Goal: Information Seeking & Learning: Learn about a topic

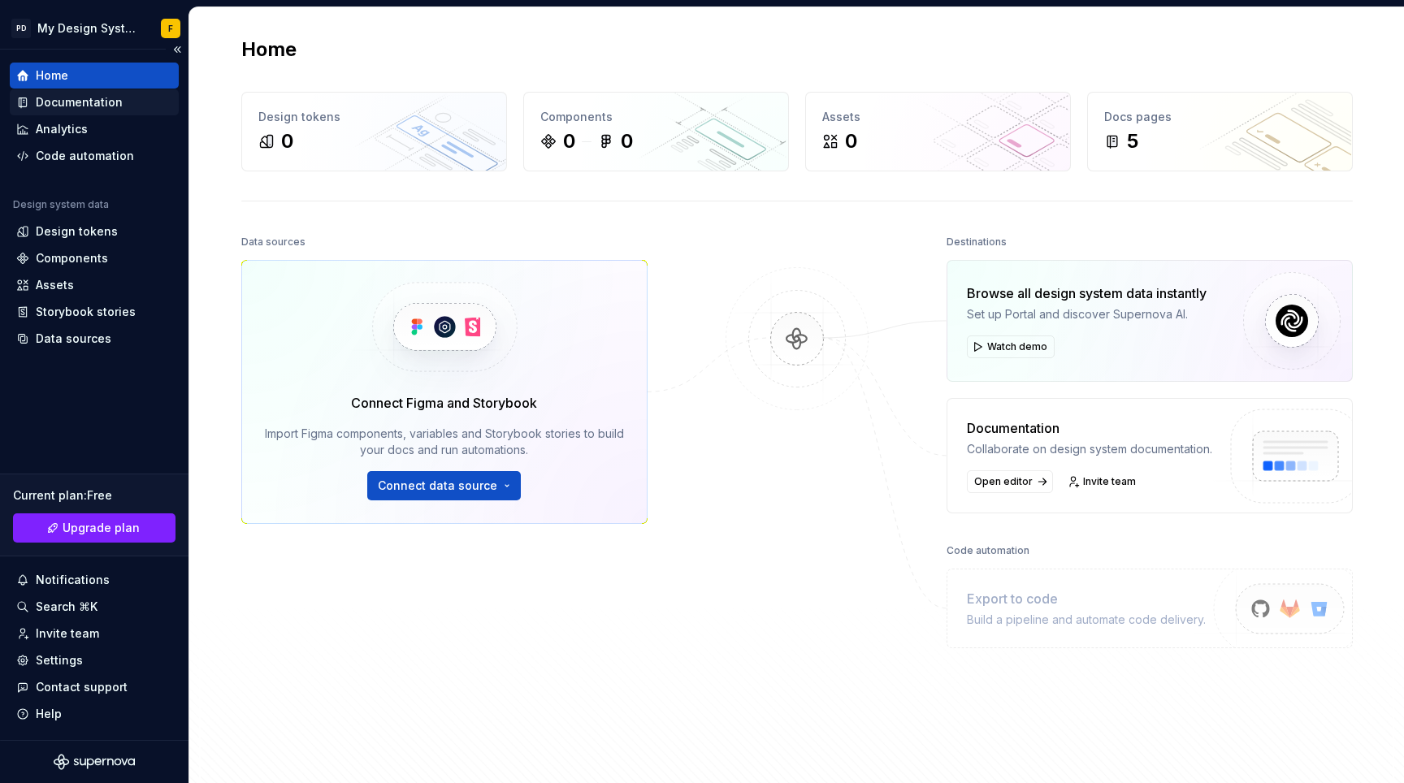
click at [69, 103] on div "Documentation" at bounding box center [79, 102] width 87 height 16
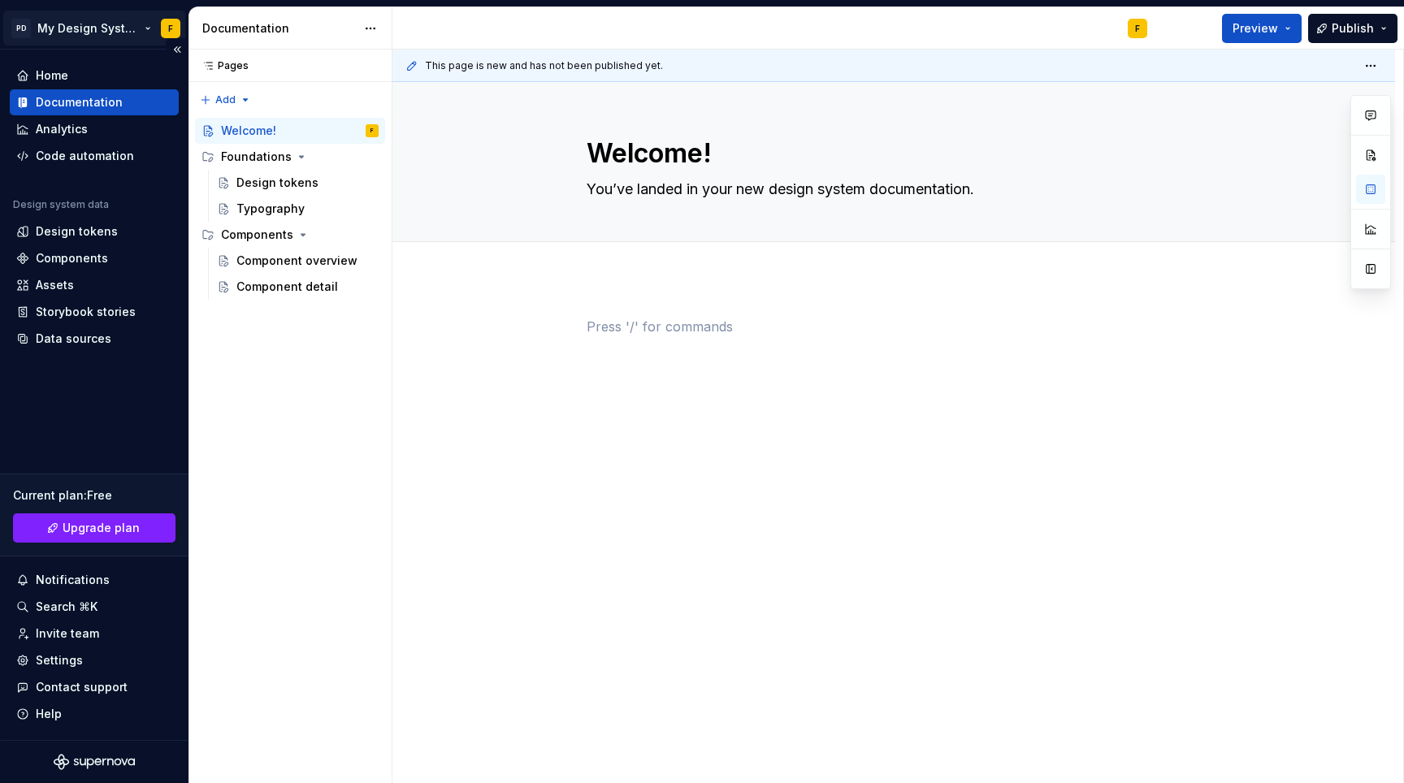
click at [141, 28] on html "PD My Design System F Home Documentation Analytics Code automation Design syste…" at bounding box center [702, 391] width 1404 height 783
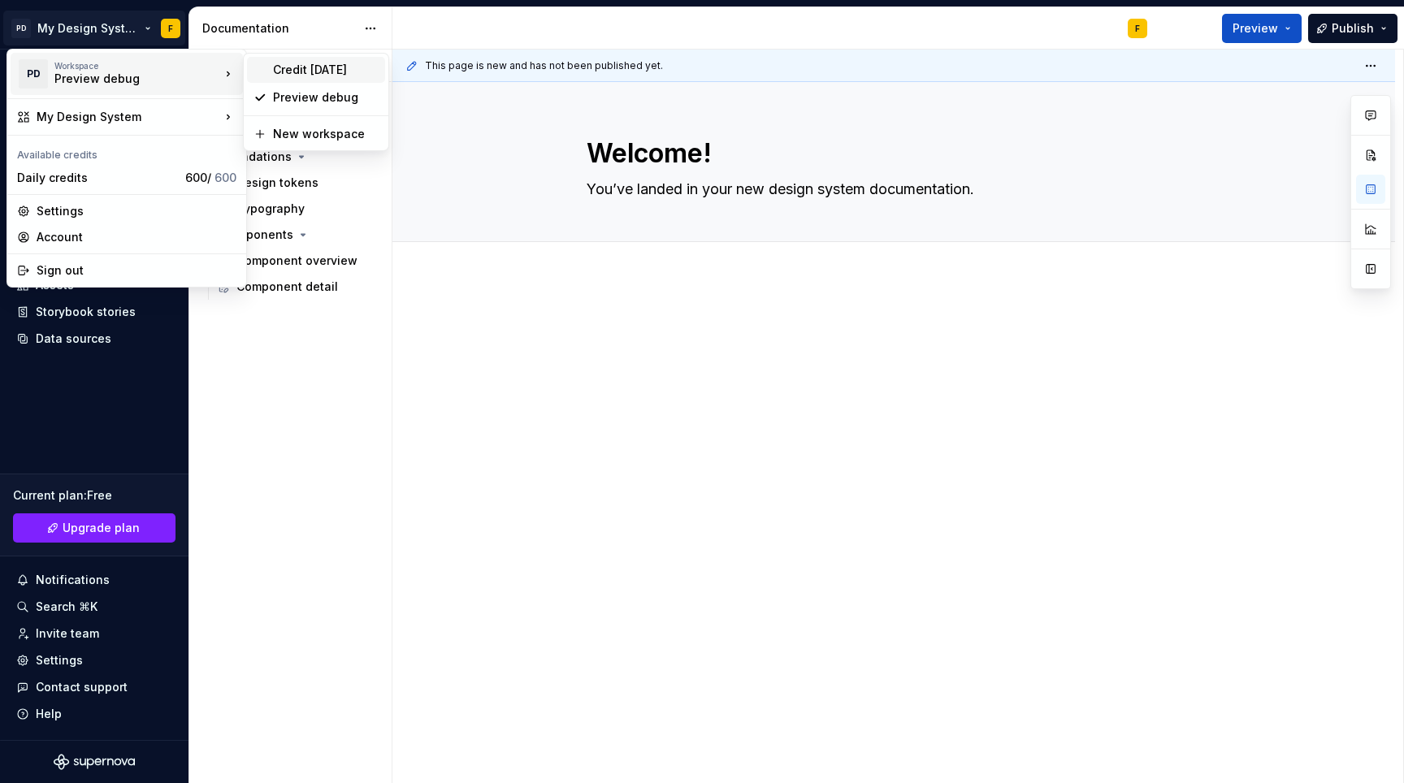
click at [295, 71] on div "Credit [DATE]" at bounding box center [326, 70] width 106 height 16
type textarea "*"
